Goal: Entertainment & Leisure: Consume media (video, audio)

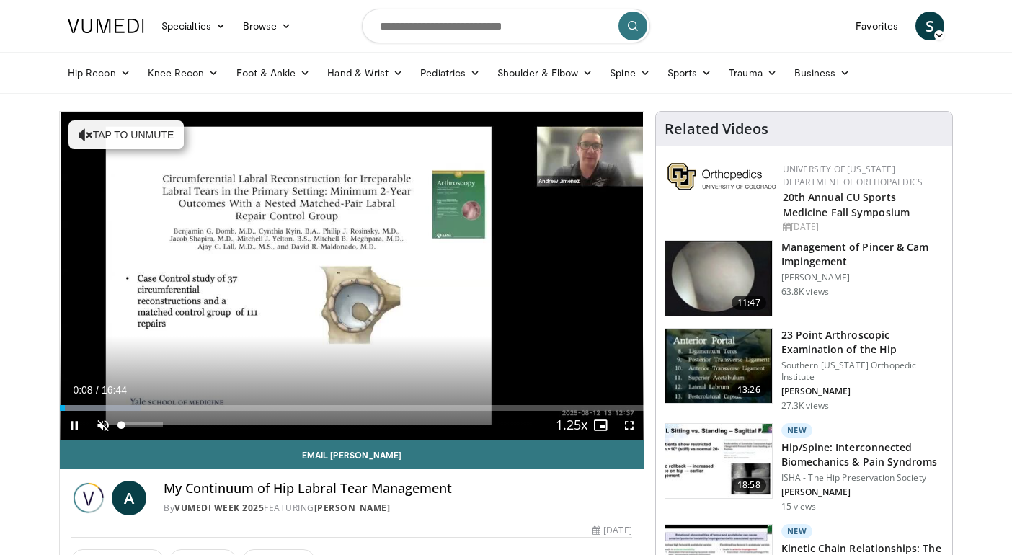
click at [102, 424] on span "Video Player" at bounding box center [103, 425] width 29 height 29
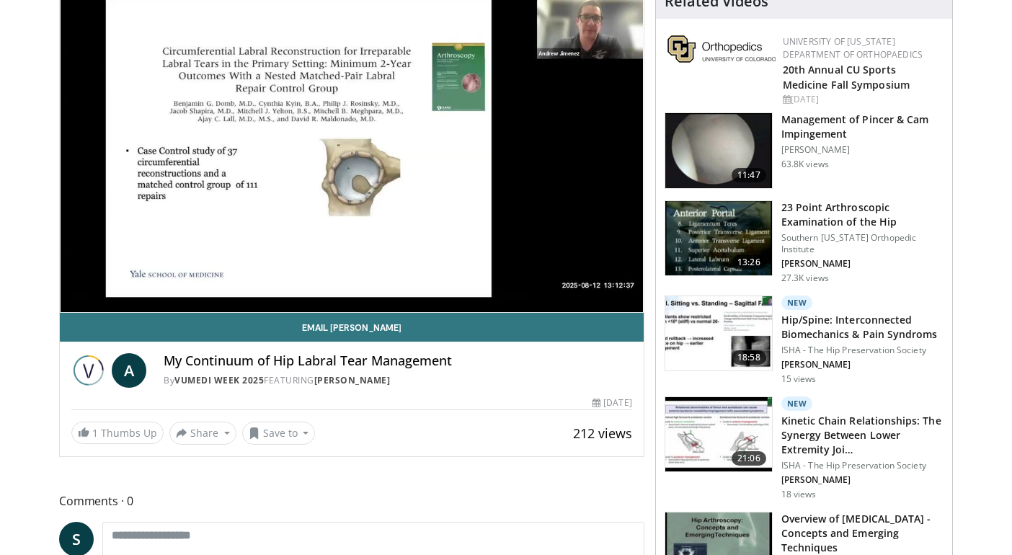
scroll to position [113, 0]
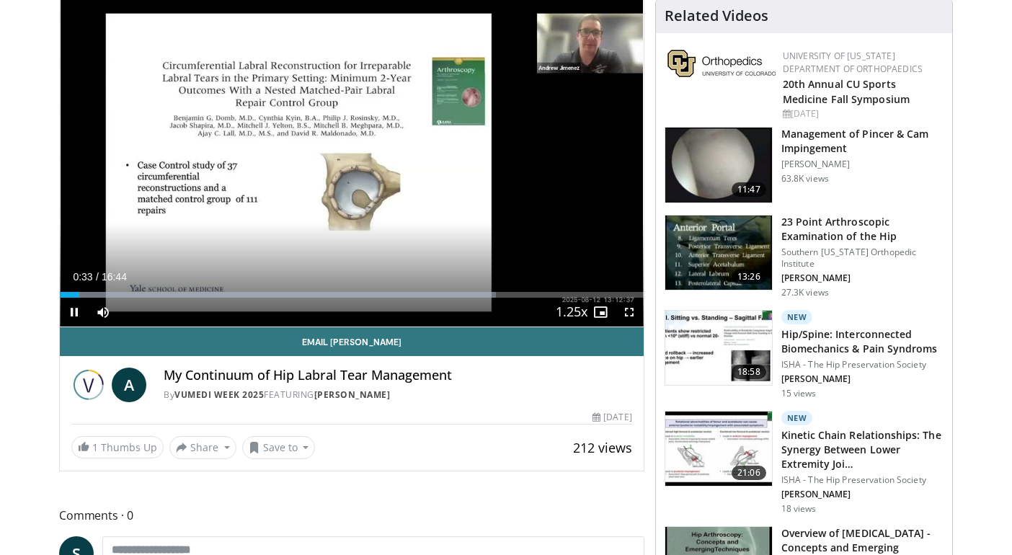
click at [627, 312] on span "Video Player" at bounding box center [629, 312] width 29 height 29
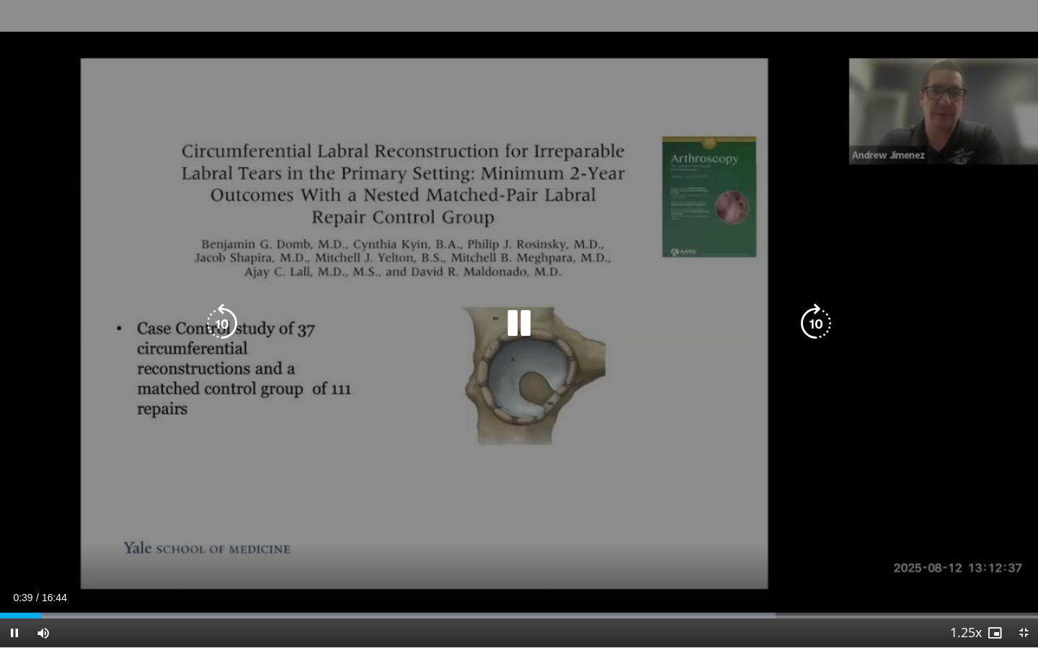
click at [855, 388] on div "10 seconds Tap to unmute" at bounding box center [519, 324] width 1038 height 648
click at [523, 320] on icon "Video Player" at bounding box center [519, 324] width 40 height 40
click at [515, 324] on icon "Video Player" at bounding box center [519, 324] width 40 height 40
click at [266, 384] on div "10 seconds Tap to unmute" at bounding box center [519, 324] width 1038 height 648
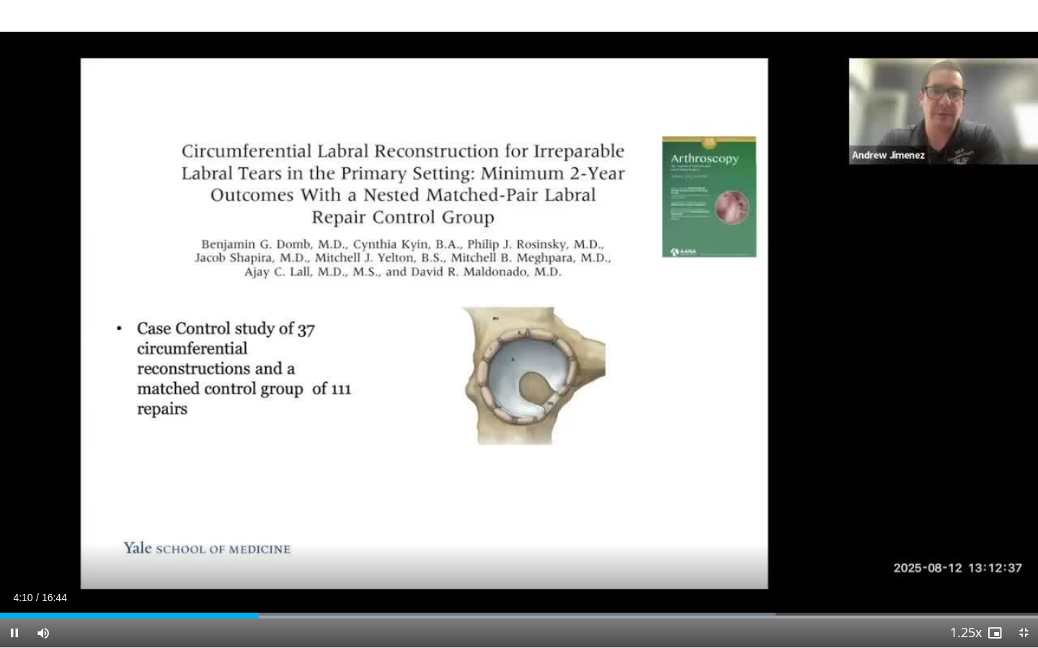
click at [289, 555] on div "Current Time 4:10 / Duration 16:44 Pause Skip Backward Skip Forward Mute 0% Loa…" at bounding box center [519, 633] width 1038 height 29
click at [282, 555] on div "Progress Bar" at bounding box center [282, 616] width 1 height 6
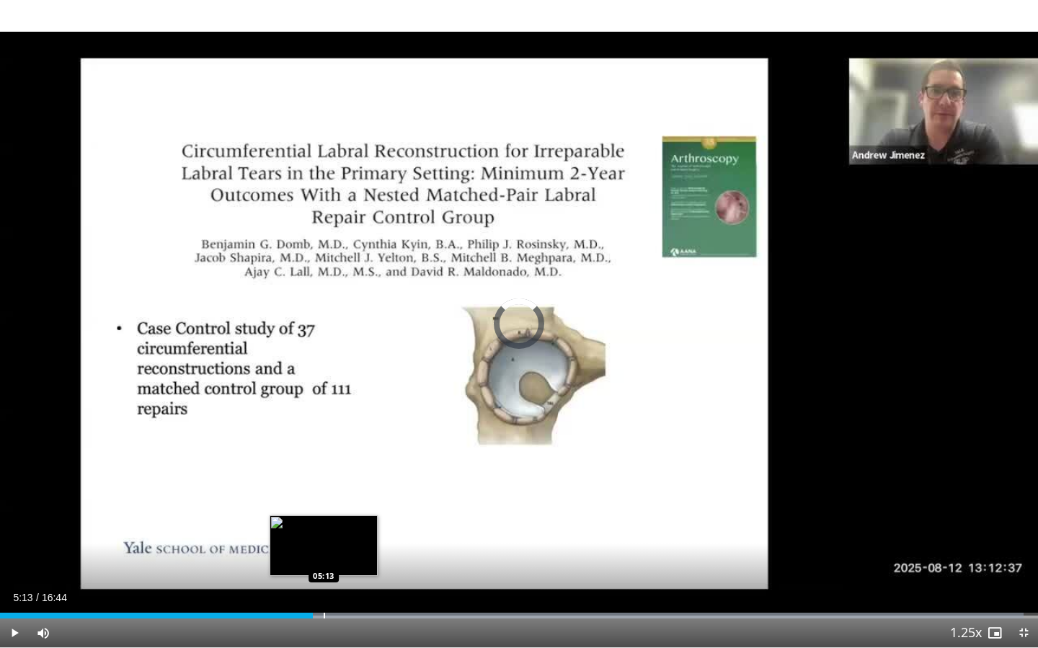
click at [324, 555] on div "Progress Bar" at bounding box center [324, 616] width 1 height 6
click at [353, 555] on div "Progress Bar" at bounding box center [353, 616] width 1 height 6
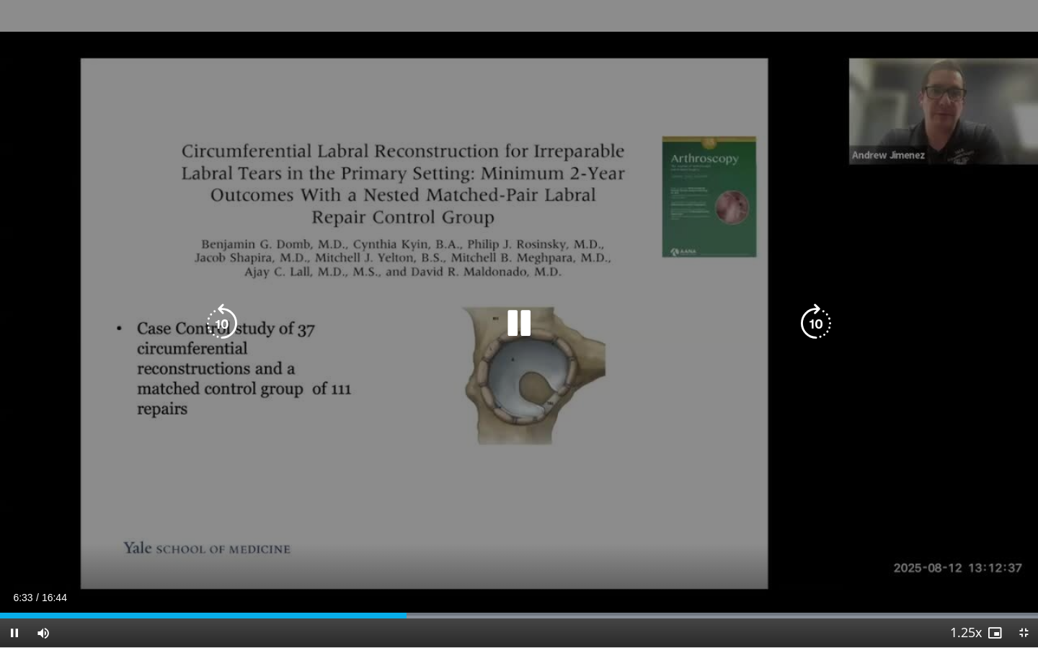
click at [517, 314] on icon "Video Player" at bounding box center [519, 324] width 40 height 40
click at [446, 360] on div "10 seconds Tap to unmute" at bounding box center [519, 324] width 1038 height 648
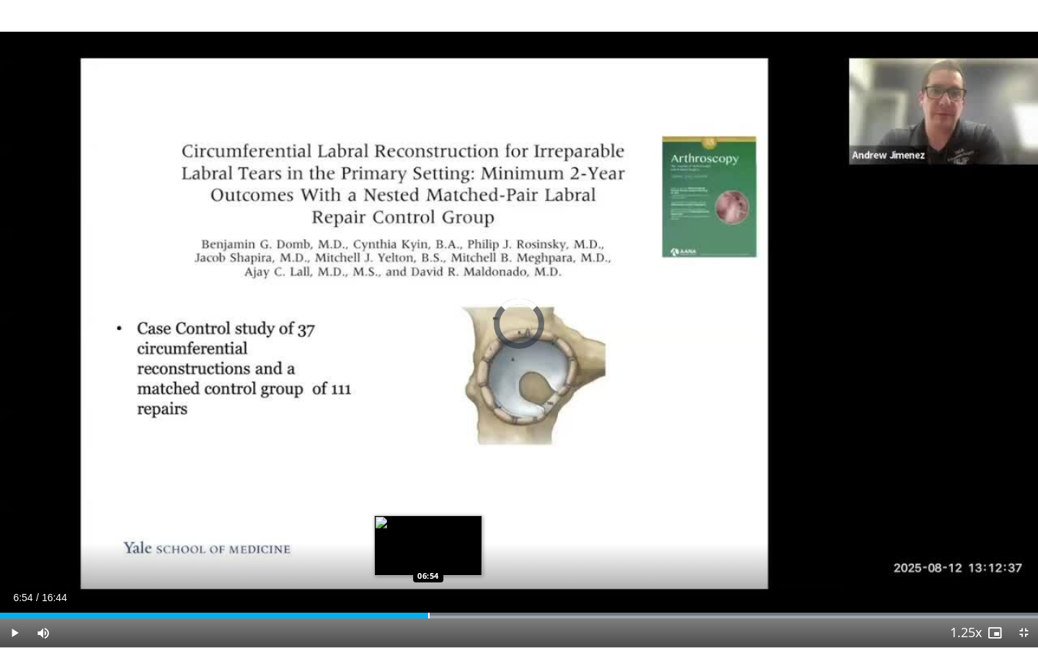
click at [429, 555] on div "Progress Bar" at bounding box center [428, 616] width 1 height 6
click at [443, 555] on div "Progress Bar" at bounding box center [443, 616] width 1 height 6
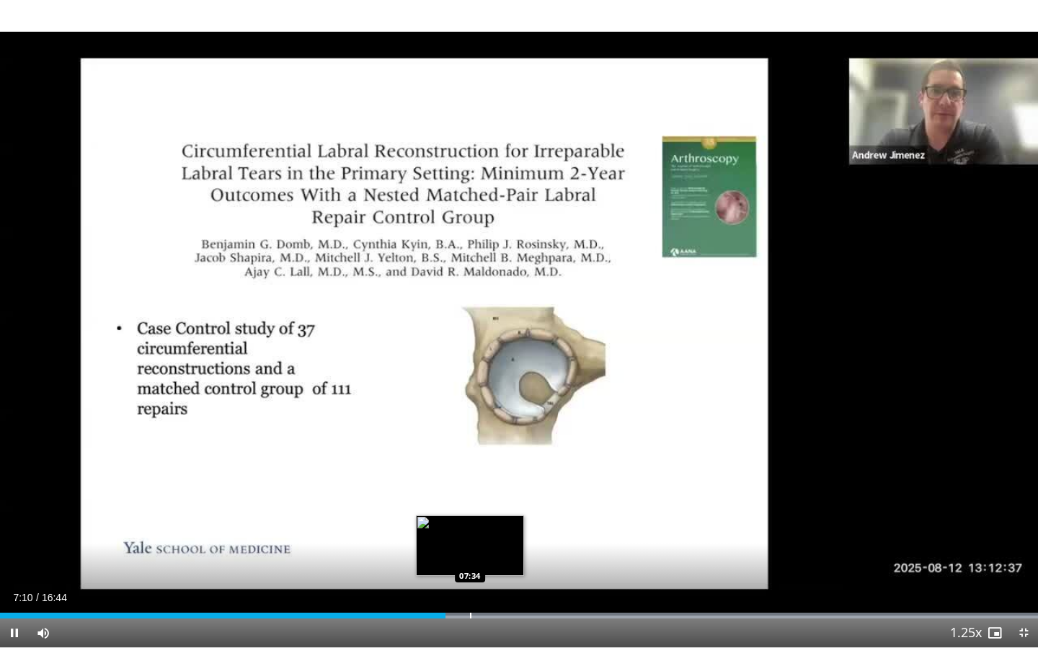
click at [470, 555] on div "Progress Bar" at bounding box center [470, 616] width 1 height 6
